Goal: Transaction & Acquisition: Obtain resource

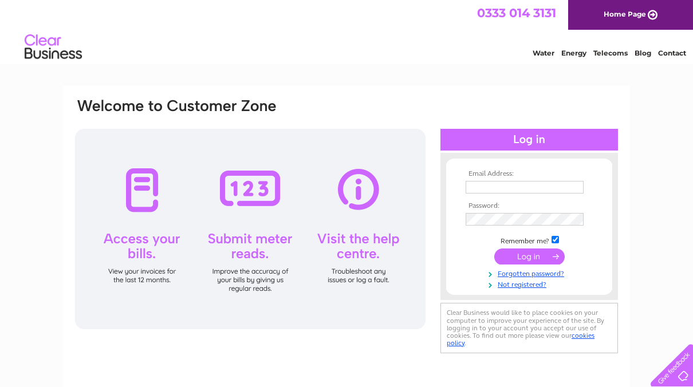
click at [508, 189] on input "text" at bounding box center [524, 187] width 118 height 13
type input "[EMAIL_ADDRESS][DOMAIN_NAME]"
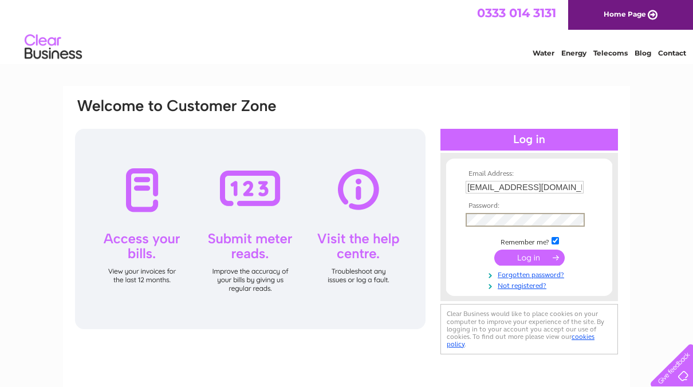
click at [532, 258] on input "submit" at bounding box center [529, 258] width 70 height 16
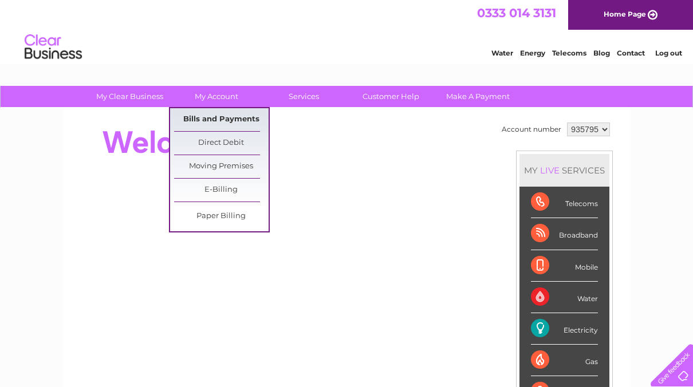
click at [221, 113] on link "Bills and Payments" at bounding box center [221, 119] width 94 height 23
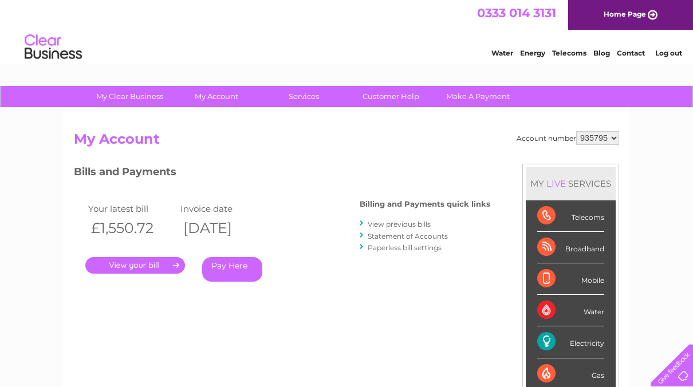
click at [172, 264] on link "." at bounding box center [135, 265] width 100 height 17
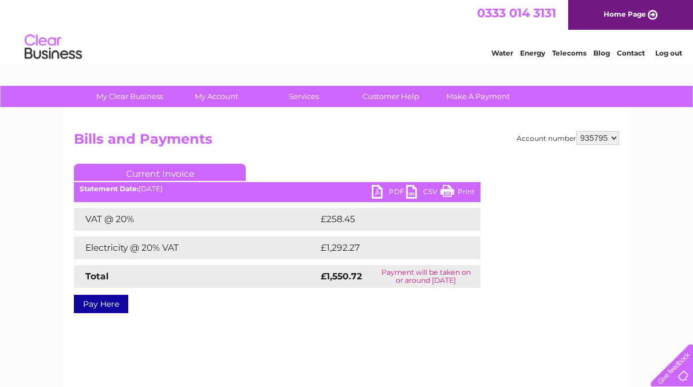
click at [378, 192] on link "PDF" at bounding box center [388, 193] width 34 height 17
click at [554, 355] on div "Account number 935795 Bills and Payments Current Invoice PDF CSV Print VAT @ 20%" at bounding box center [346, 268] width 567 height 321
